Goal: Information Seeking & Learning: Learn about a topic

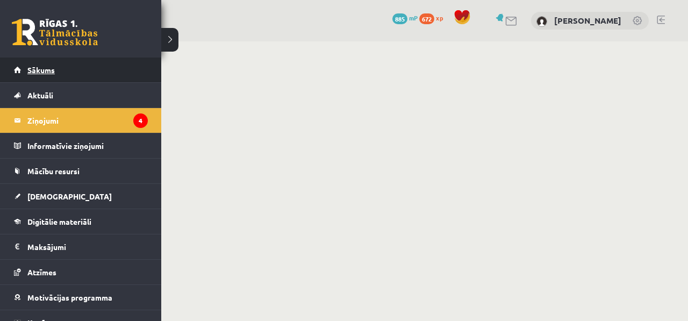
click at [33, 69] on span "Sākums" at bounding box center [40, 70] width 27 height 10
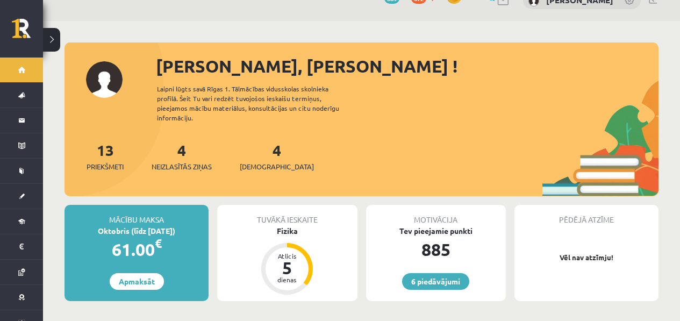
scroll to position [21, 0]
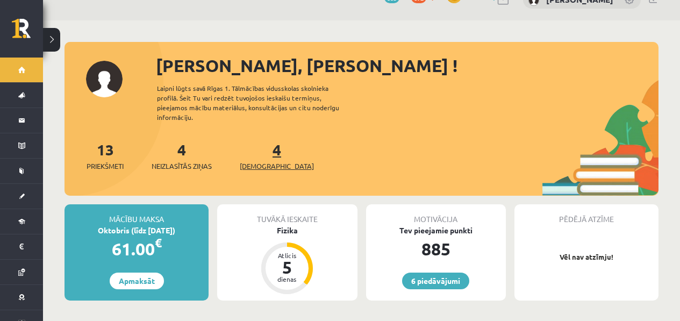
drag, startPoint x: 243, startPoint y: 164, endPoint x: 250, endPoint y: 158, distance: 9.2
click at [243, 164] on div "13 Priekšmeti 4 Neizlasītās ziņas 4 Ieskaites" at bounding box center [361, 167] width 594 height 58
click at [252, 138] on div "4 Ieskaites" at bounding box center [277, 154] width 74 height 33
click at [249, 138] on div "4 Ieskaites" at bounding box center [277, 154] width 74 height 33
click at [273, 138] on div "4 Ieskaites" at bounding box center [277, 154] width 74 height 33
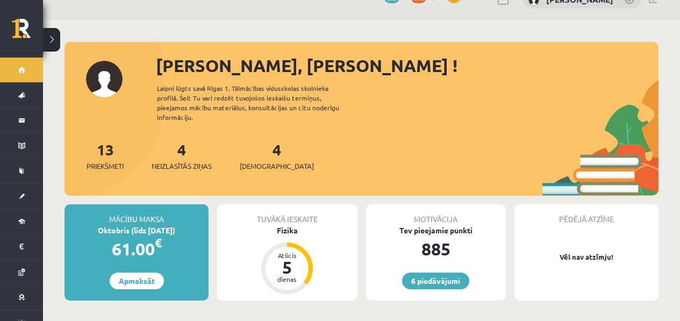
click at [267, 138] on div "4 Ieskaites" at bounding box center [277, 154] width 74 height 33
click at [263, 142] on link "4 Ieskaites" at bounding box center [277, 156] width 74 height 32
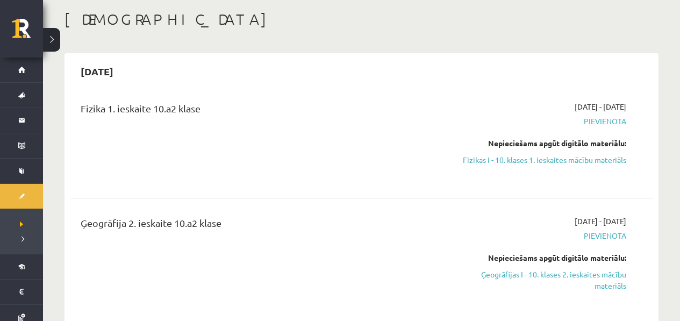
scroll to position [206, 0]
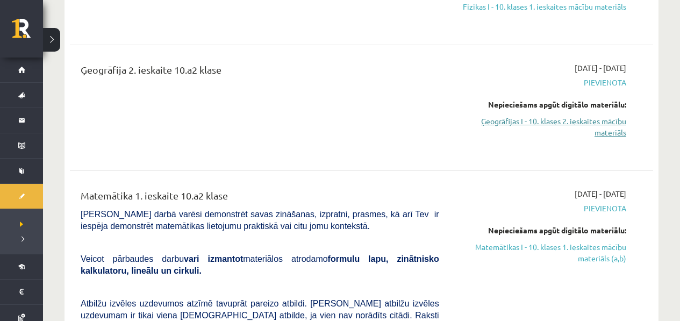
click at [542, 124] on link "Ģeogrāfijas I - 10. klases 2. ieskaites mācību materiāls" at bounding box center [540, 127] width 171 height 23
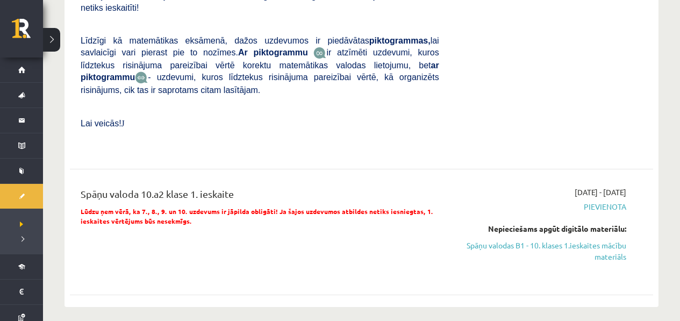
scroll to position [821, 0]
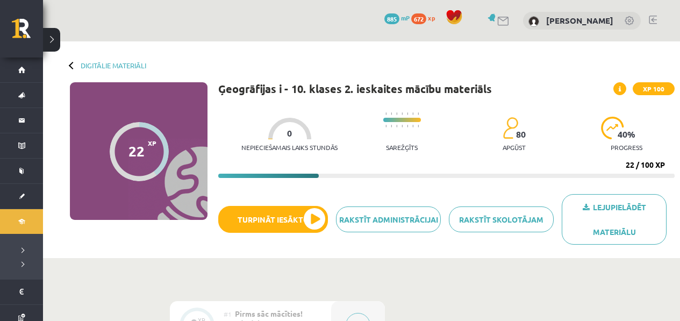
drag, startPoint x: 415, startPoint y: 26, endPoint x: 402, endPoint y: 20, distance: 14.2
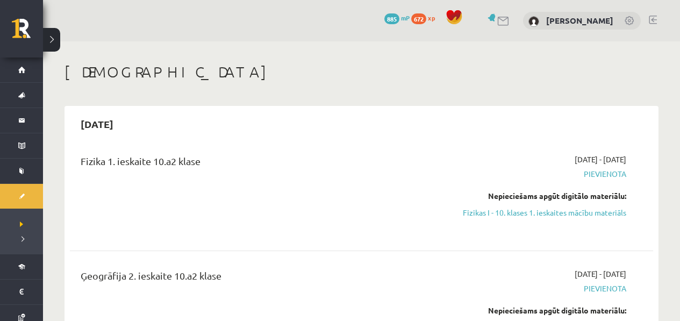
scroll to position [821, 0]
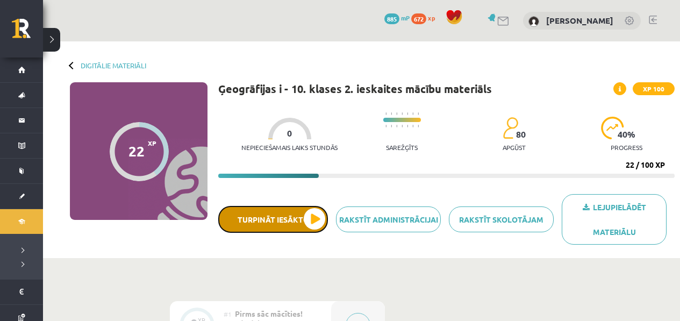
click at [297, 208] on button "Turpināt iesākto" at bounding box center [273, 219] width 110 height 27
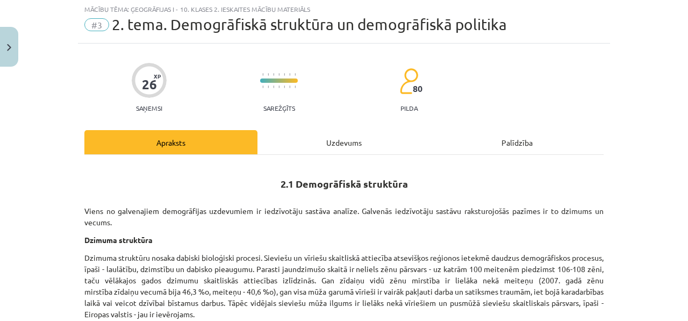
click at [315, 145] on div "Uzdevums" at bounding box center [343, 142] width 173 height 24
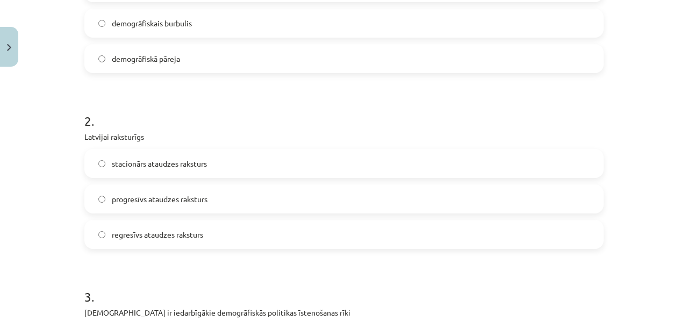
scroll to position [338, 0]
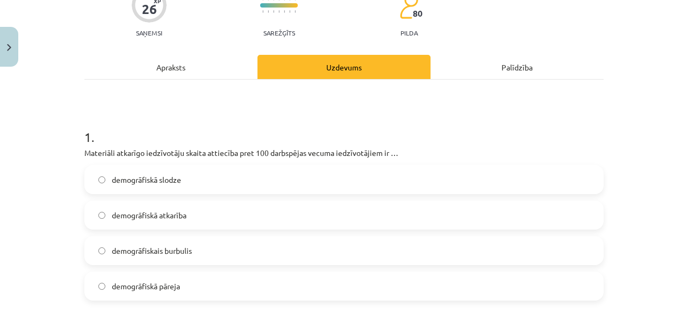
click at [158, 68] on div "Apraksts" at bounding box center [170, 67] width 173 height 24
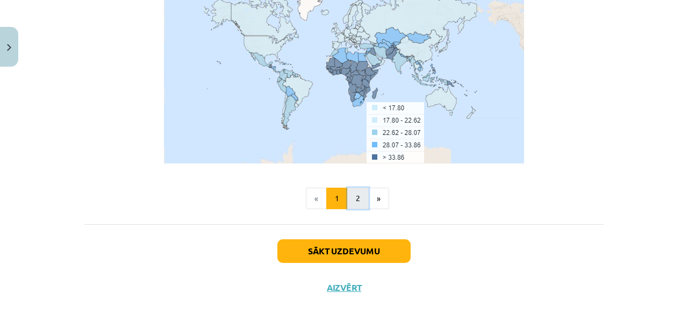
click at [358, 193] on button "2" at bounding box center [357, 198] width 21 height 21
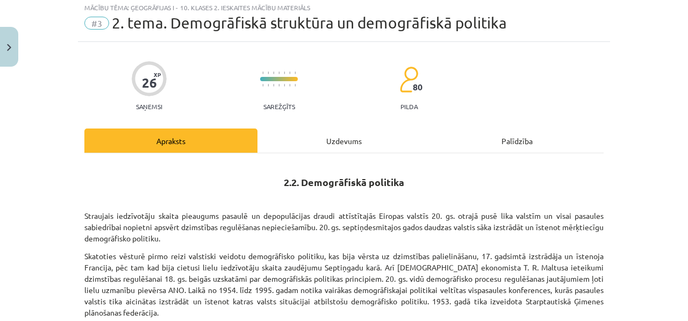
scroll to position [0, 0]
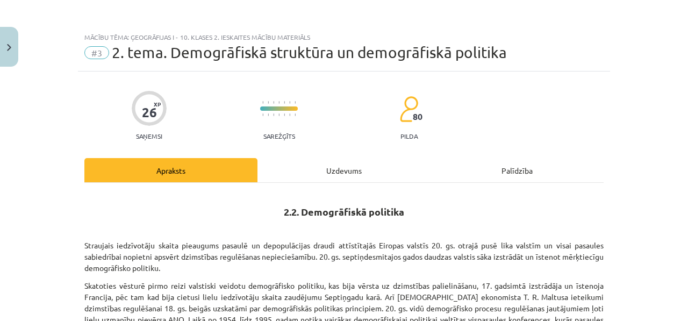
click at [309, 170] on div "Uzdevums" at bounding box center [343, 170] width 173 height 24
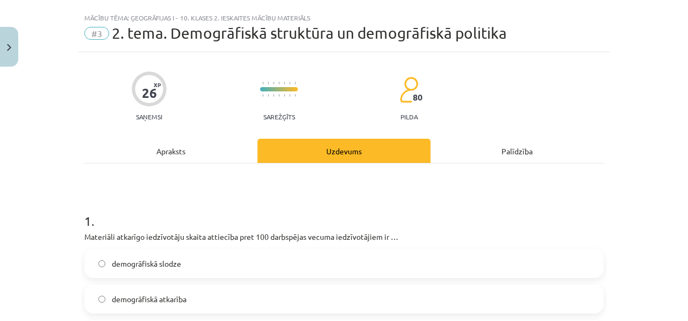
scroll to position [32, 0]
